Goal: Task Accomplishment & Management: Use online tool/utility

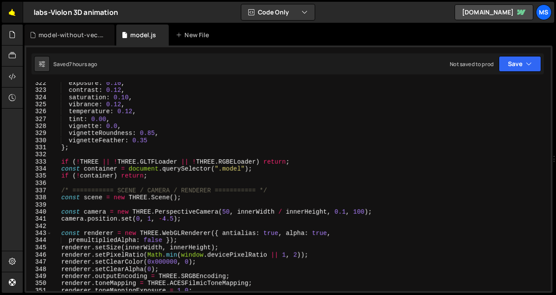
scroll to position [2294, 0]
click at [17, 14] on link "🤙" at bounding box center [12, 12] width 21 height 21
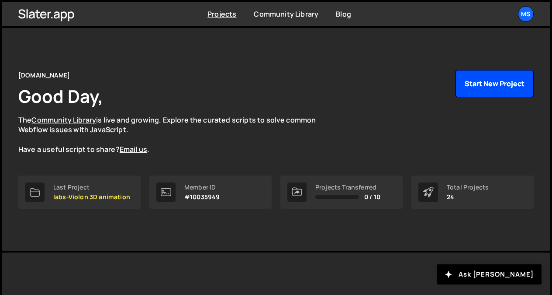
click at [486, 78] on button "Start New Project" at bounding box center [495, 83] width 78 height 27
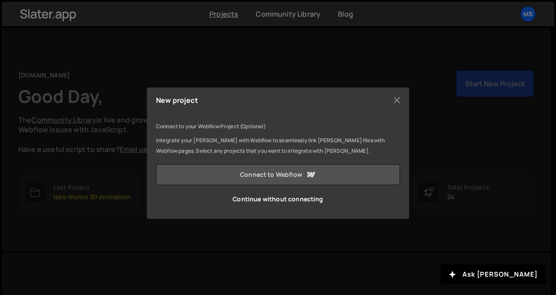
click at [294, 177] on link "Connect to Webflow" at bounding box center [278, 174] width 244 height 21
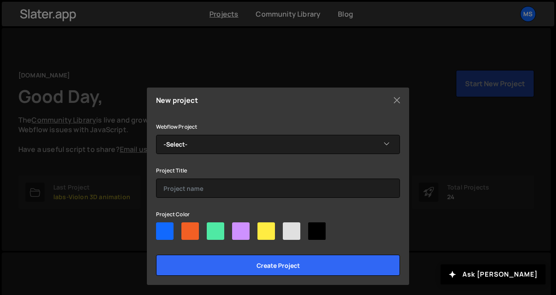
click at [162, 233] on div at bounding box center [164, 230] width 17 height 17
click at [162, 228] on input"] "radio" at bounding box center [159, 225] width 6 height 6
radio input"] "true"
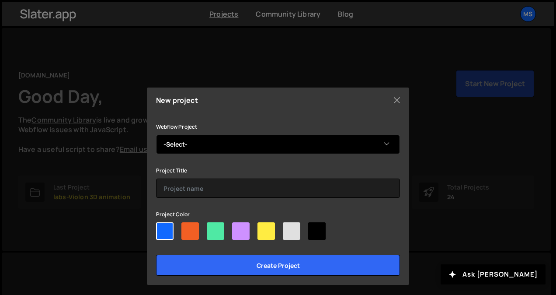
click at [219, 149] on select "-Select- Violaine.Despeyeroux" at bounding box center [278, 144] width 244 height 19
select select "68ea9c1add228a61c7ca8a8b"
click at [156, 135] on select "-Select- Violaine.Despeyeroux" at bounding box center [278, 144] width 244 height 19
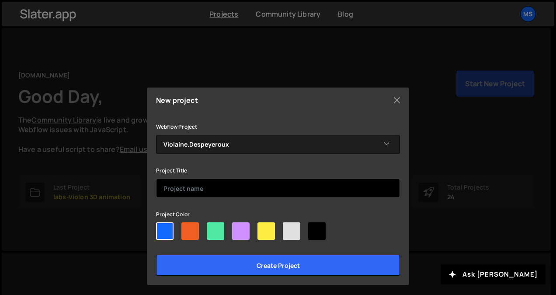
click at [202, 186] on input "text" at bounding box center [278, 187] width 244 height 19
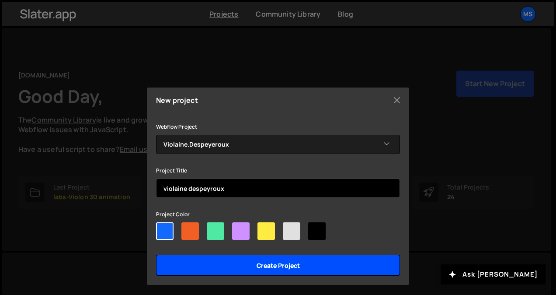
type input "violaine despeyroux"
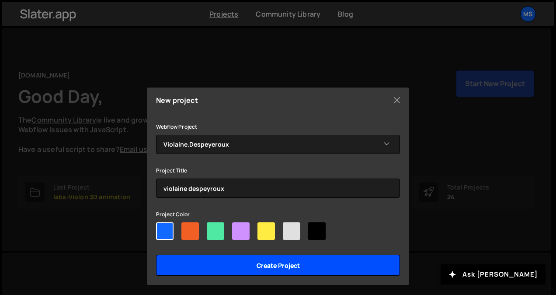
click at [239, 254] on input "Create project" at bounding box center [278, 264] width 244 height 21
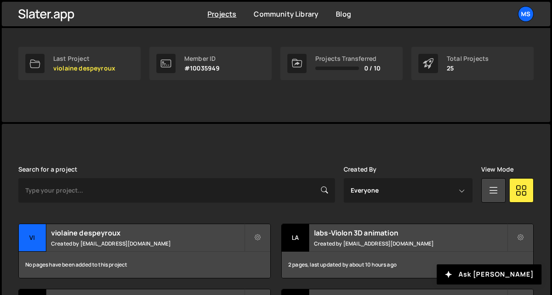
scroll to position [129, 0]
